Goal: Transaction & Acquisition: Subscribe to service/newsletter

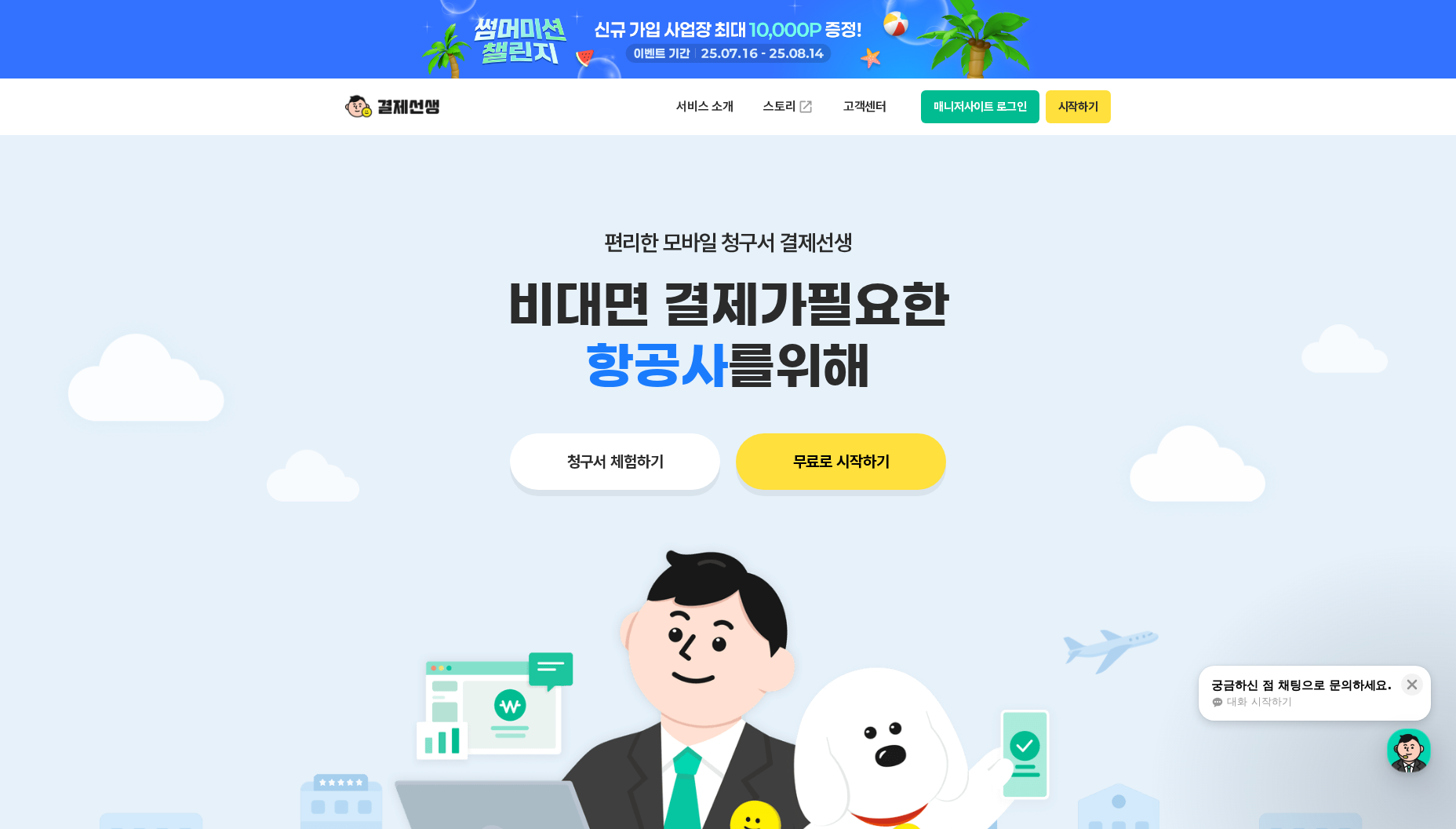
click at [385, 121] on img at bounding box center [392, 106] width 94 height 29
click at [1086, 103] on button "시작하기" at bounding box center [1078, 106] width 65 height 33
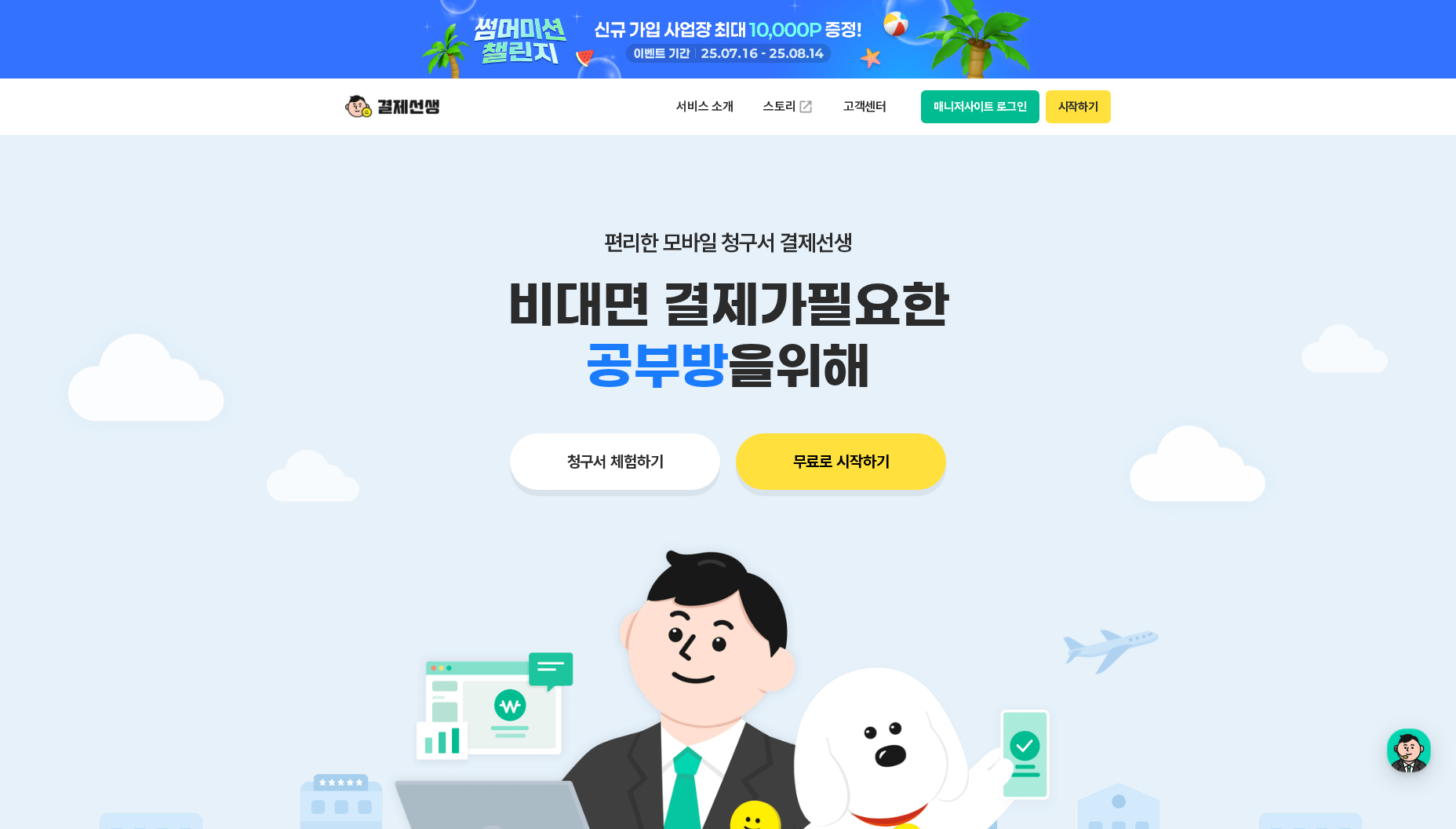
click at [636, 480] on button "청구서 체험하기" at bounding box center [615, 461] width 210 height 56
click at [842, 483] on button "무료로 시작하기" at bounding box center [841, 461] width 210 height 56
click at [413, 108] on img at bounding box center [392, 106] width 94 height 29
click at [1025, 587] on img at bounding box center [728, 743] width 733 height 440
click at [955, 102] on button "매니저사이트 로그인" at bounding box center [980, 106] width 119 height 33
